Goal: Find specific page/section: Find specific page/section

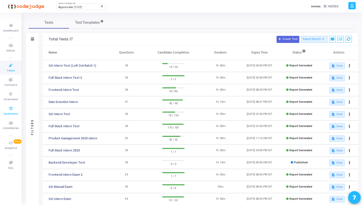
click at [12, 108] on icon at bounding box center [11, 109] width 11 height 6
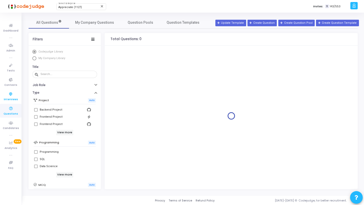
click at [13, 101] on span "Interviews" at bounding box center [11, 100] width 14 height 4
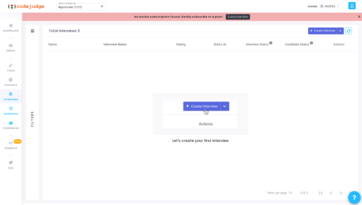
click at [13, 106] on icon at bounding box center [11, 109] width 11 height 6
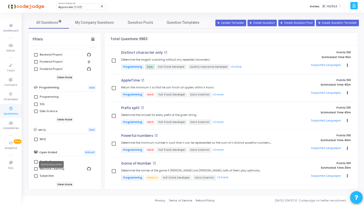
scroll to position [62, 0]
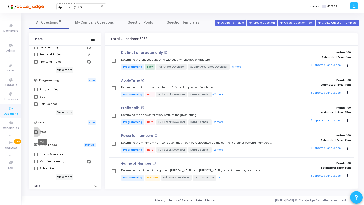
click at [42, 132] on div "MCQ" at bounding box center [43, 132] width 6 height 6
click at [36, 134] on input "MCQ" at bounding box center [36, 134] width 0 height 0
checkbox input "true"
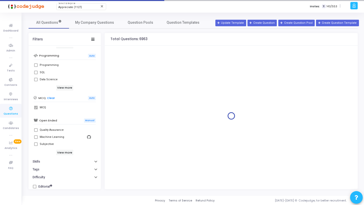
scroll to position [90, 0]
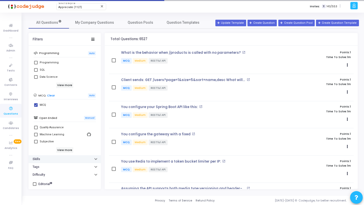
click at [50, 161] on button "Skills" at bounding box center [65, 159] width 72 height 8
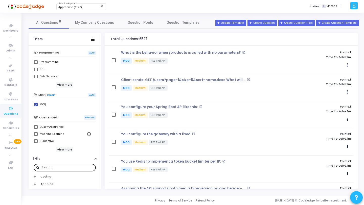
click at [54, 167] on input "text" at bounding box center [68, 167] width 52 height 3
type input "post"
